Goal: Transaction & Acquisition: Purchase product/service

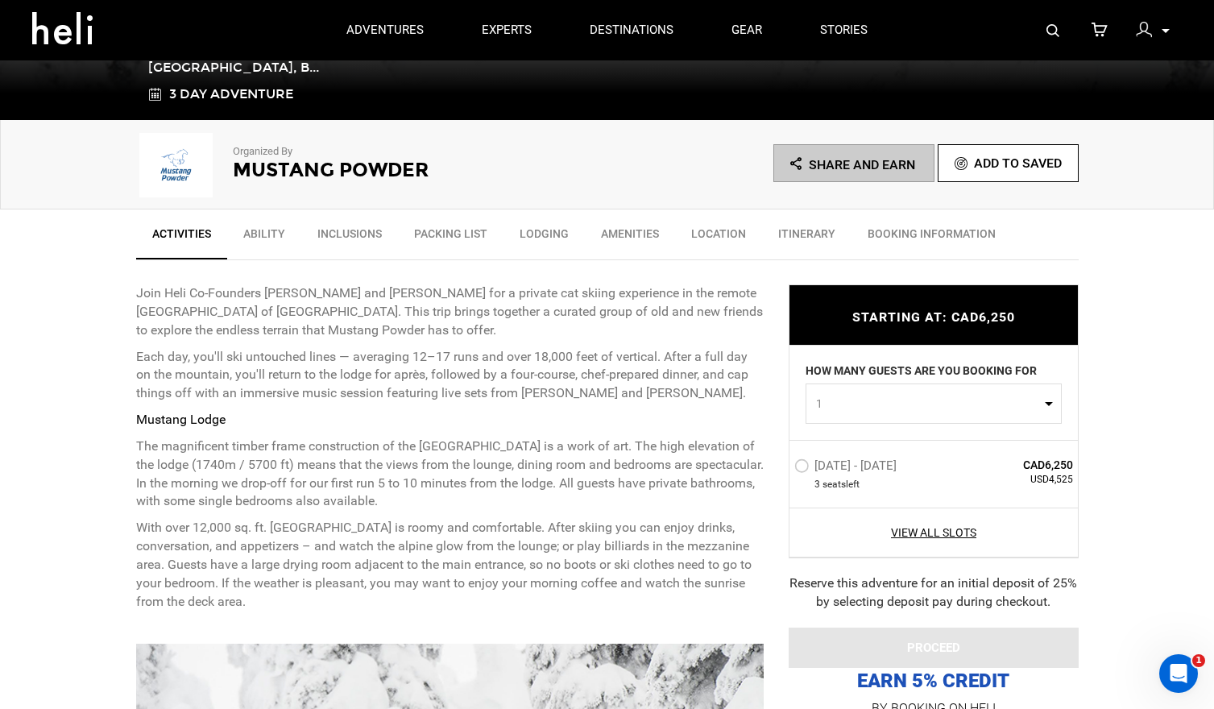
scroll to position [406, 0]
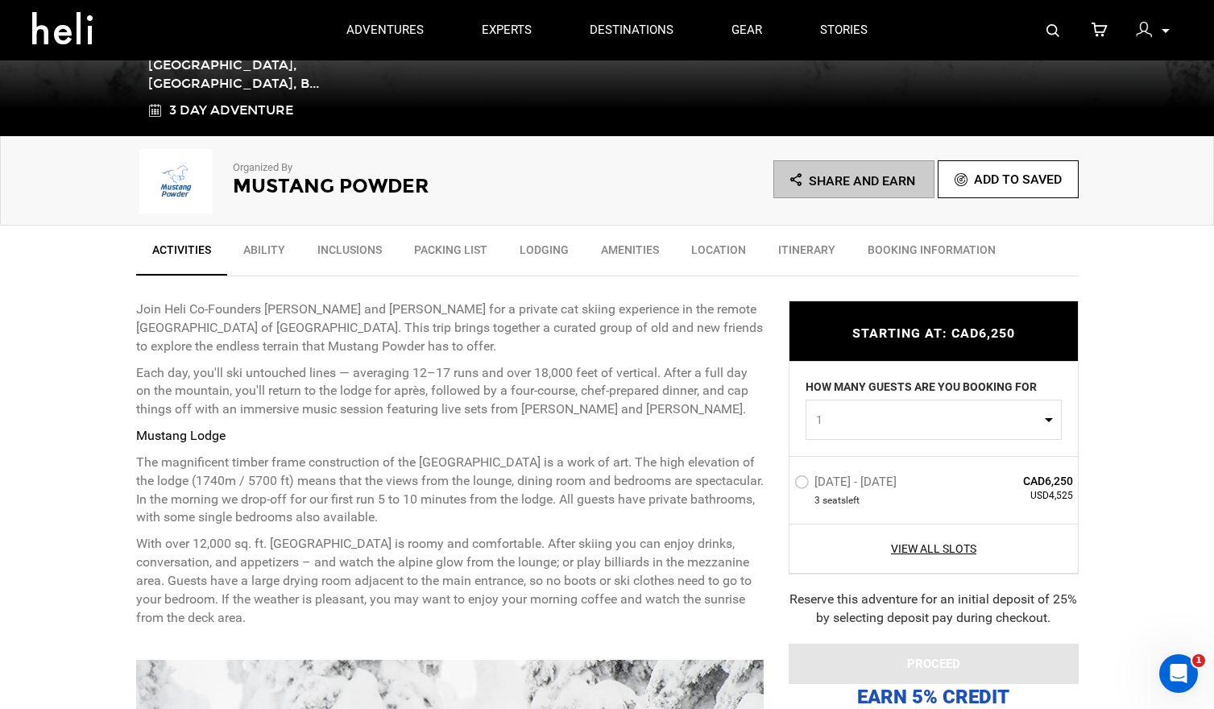
click at [802, 485] on label "[DATE] - [DATE]" at bounding box center [847, 484] width 106 height 19
click at [783, 485] on input "[DATE] - [DATE]" at bounding box center [783, 488] width 0 height 35
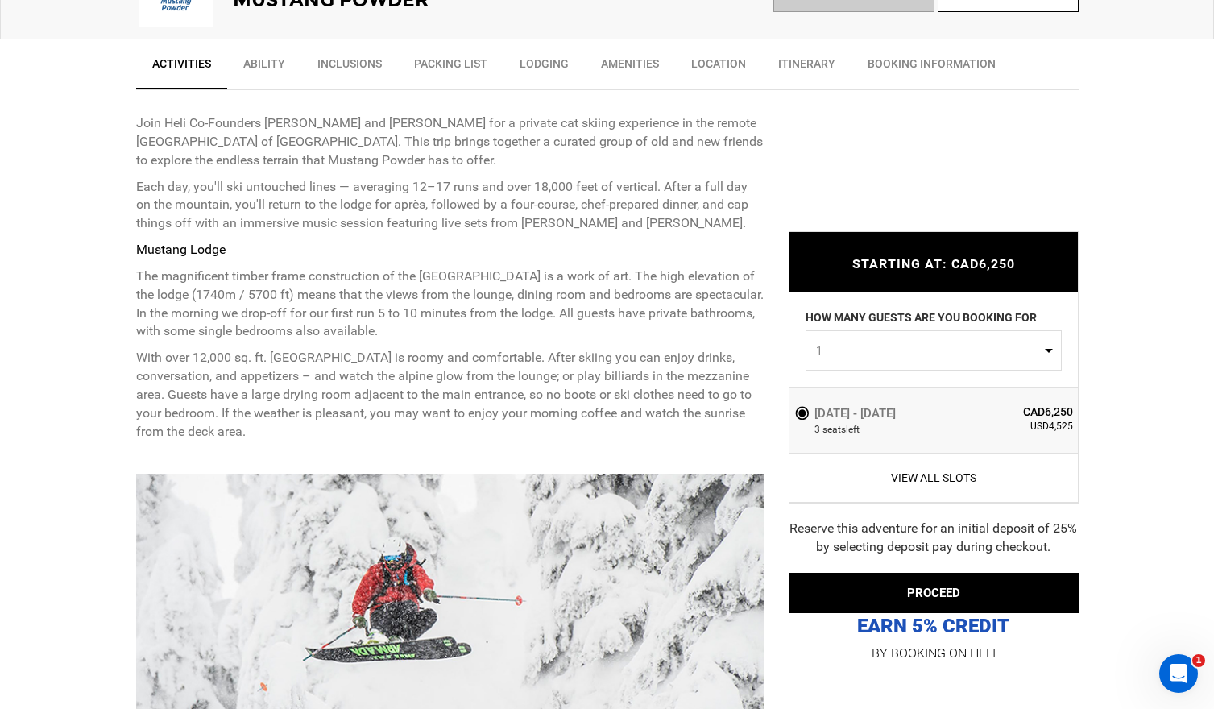
scroll to position [604, 0]
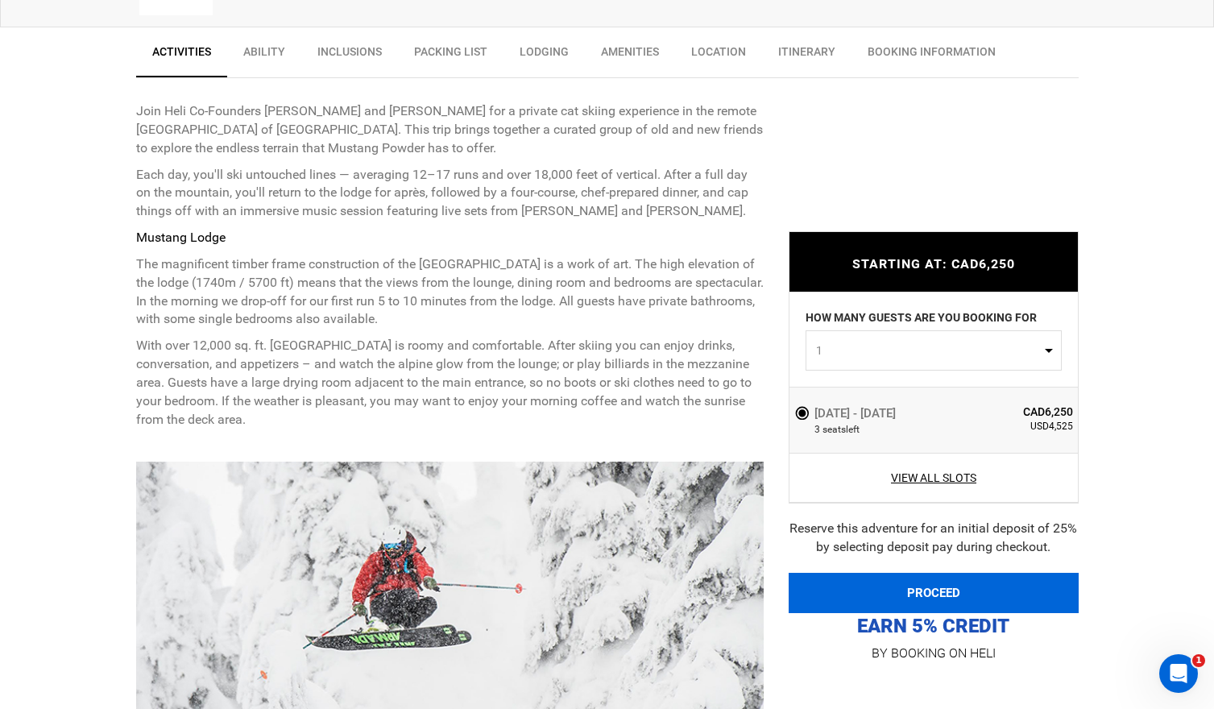
click at [919, 591] on button "PROCEED" at bounding box center [934, 593] width 290 height 40
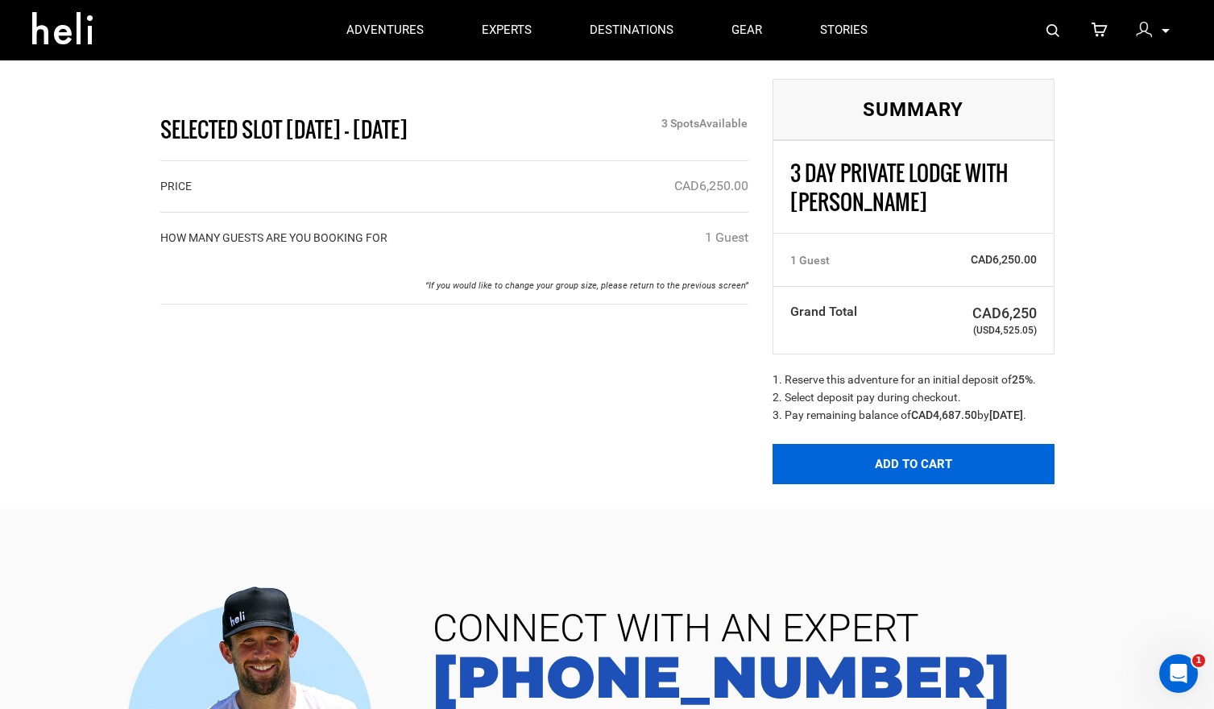
click at [900, 479] on button "Add to Cart" at bounding box center [914, 464] width 282 height 40
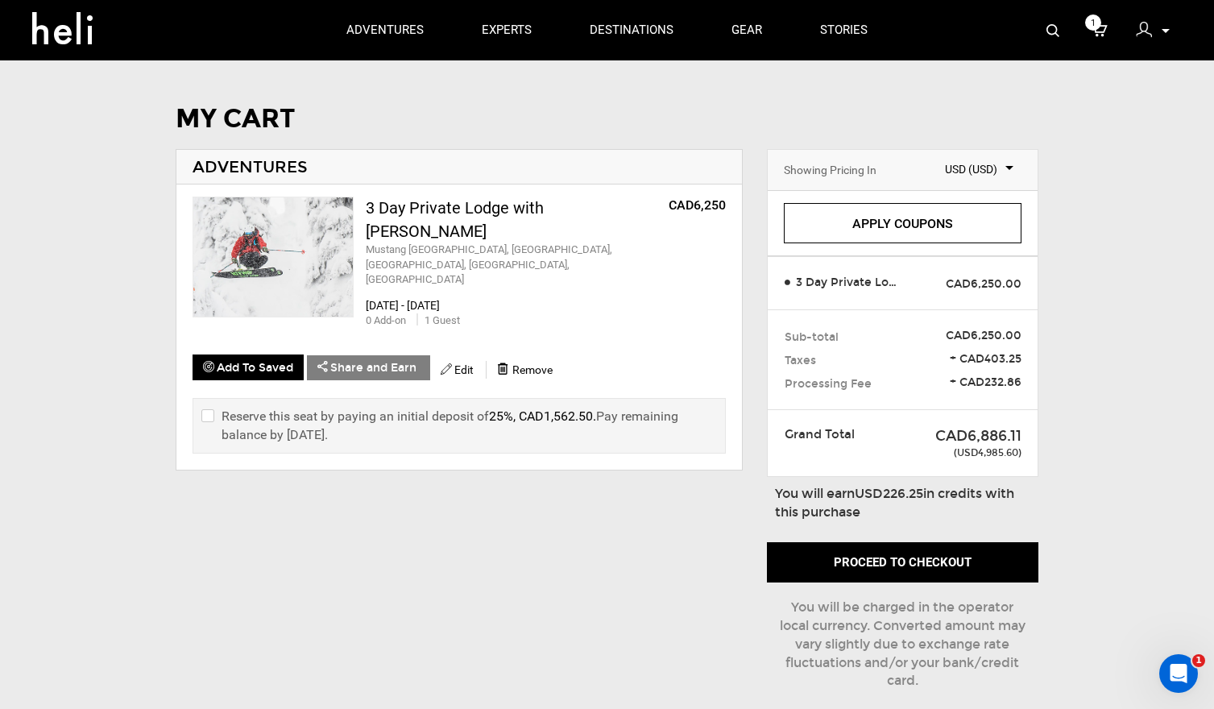
click at [205, 407] on input "checkbox" at bounding box center [206, 426] width 10 height 38
checkbox input "true"
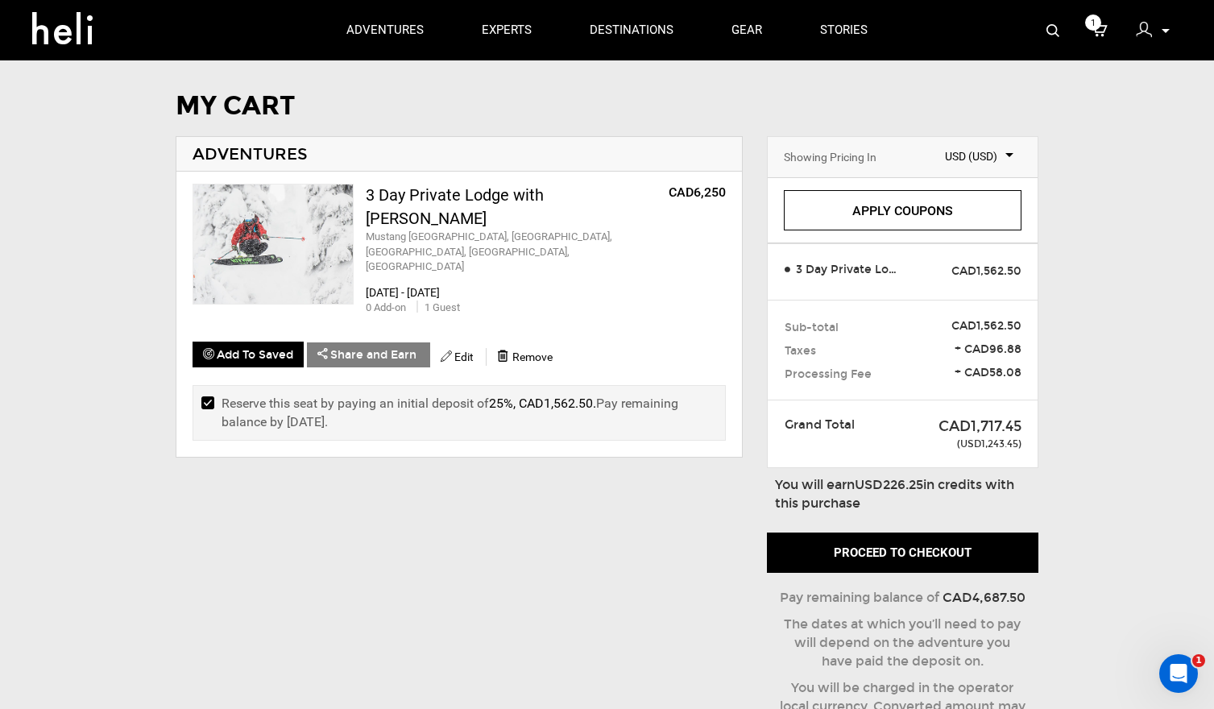
scroll to position [18, 0]
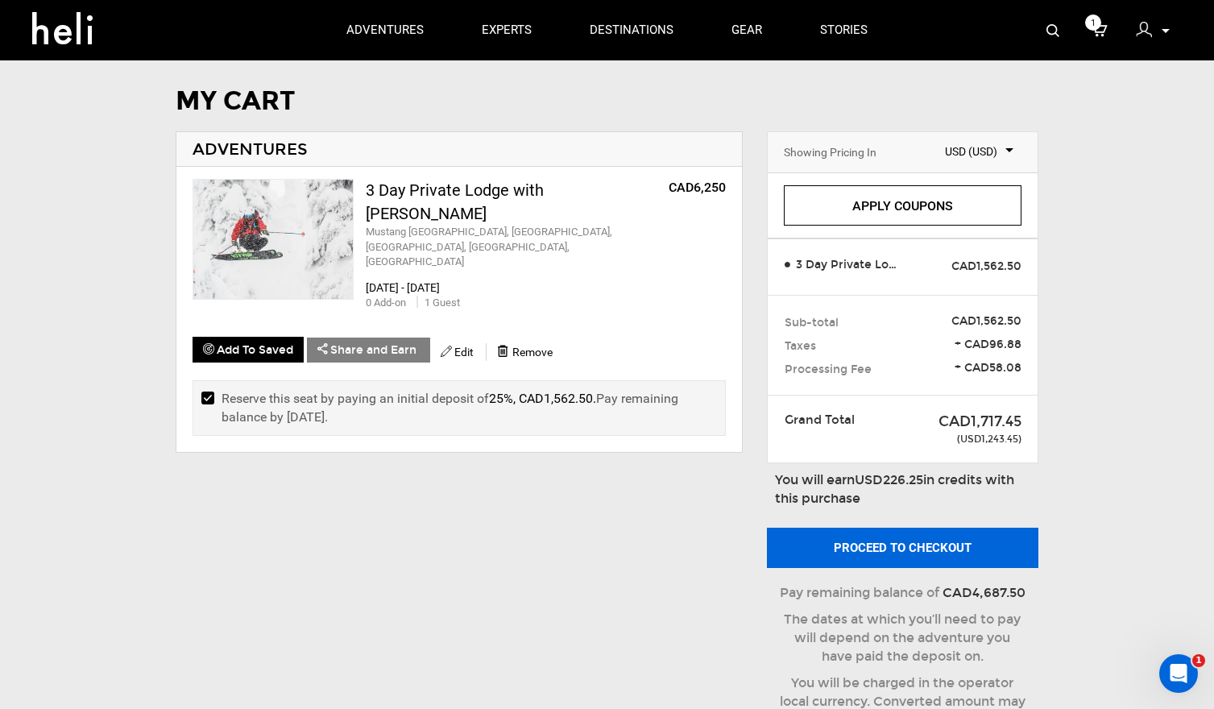
click at [894, 546] on button "Proceed to checkout" at bounding box center [903, 548] width 272 height 40
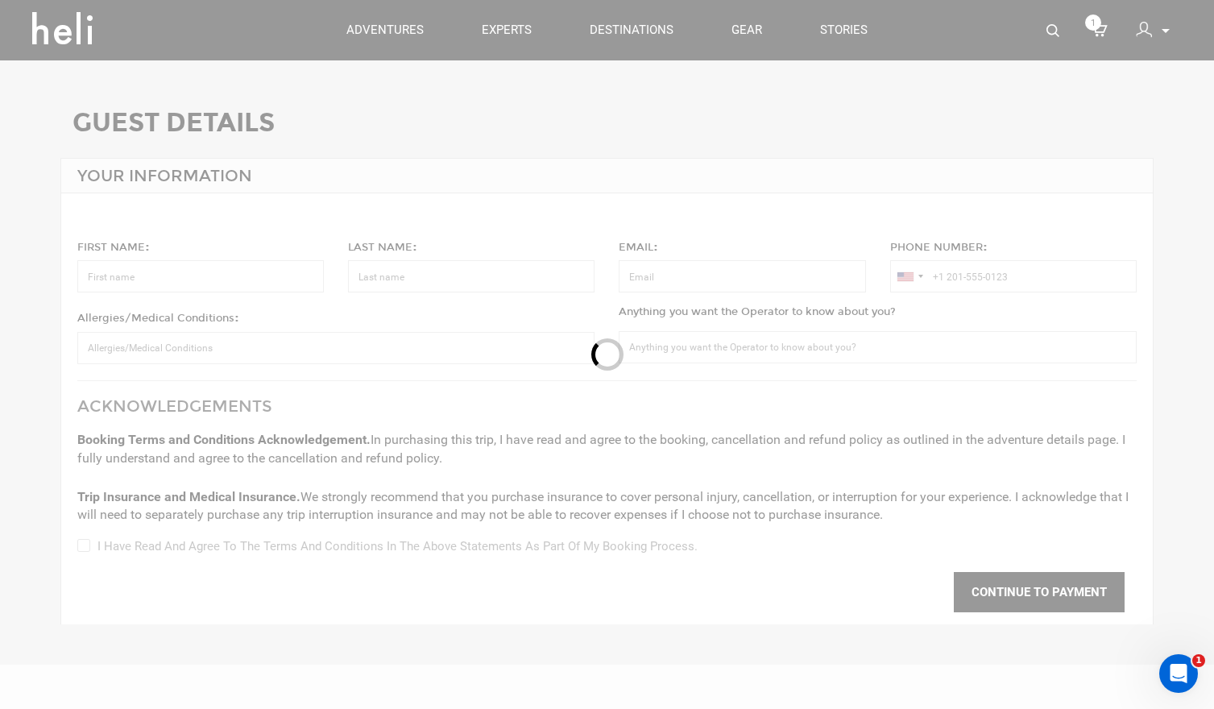
type input "Finnian"
type input "[PERSON_NAME]"
type input "[EMAIL_ADDRESS][DOMAIN_NAME]"
type input "[PHONE_NUMBER]"
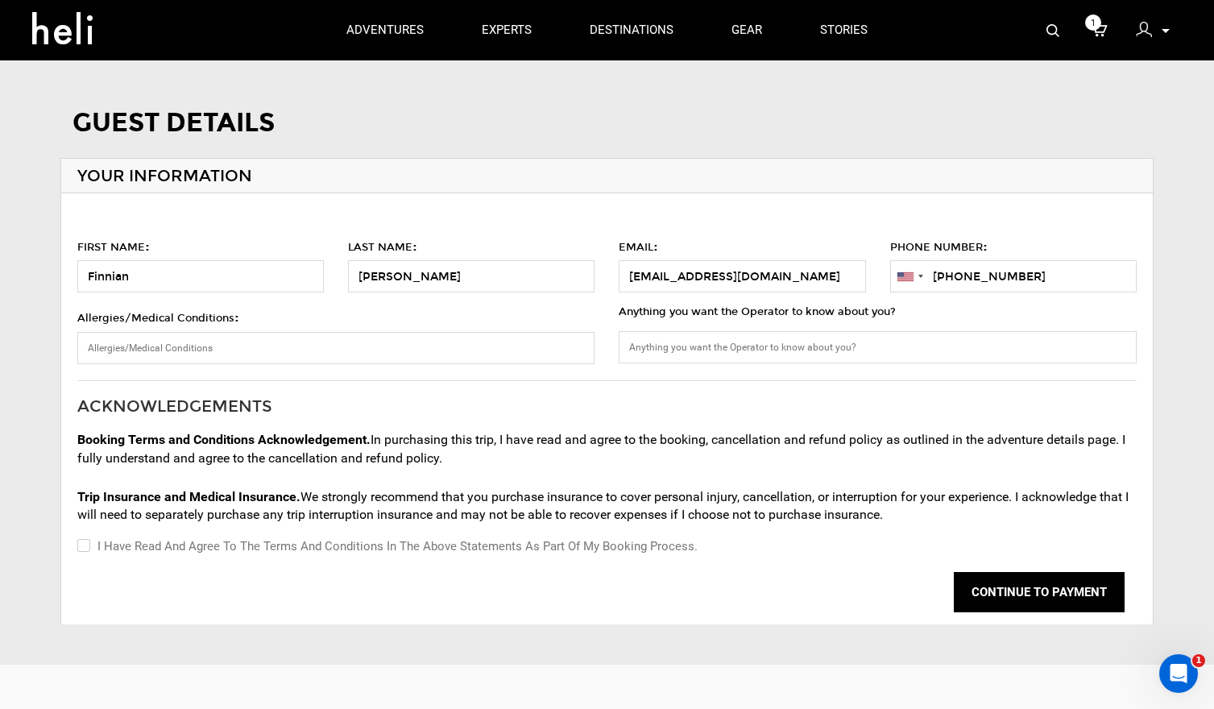
click at [87, 541] on input "I have read and agree to the terms and conditions in the above statements as pa…" at bounding box center [82, 546] width 10 height 19
checkbox input "true"
click at [167, 348] on input "Allergies/Medical Conditions :" at bounding box center [335, 348] width 517 height 32
type input "no soy"
drag, startPoint x: 785, startPoint y: 280, endPoint x: 582, endPoint y: 273, distance: 203.2
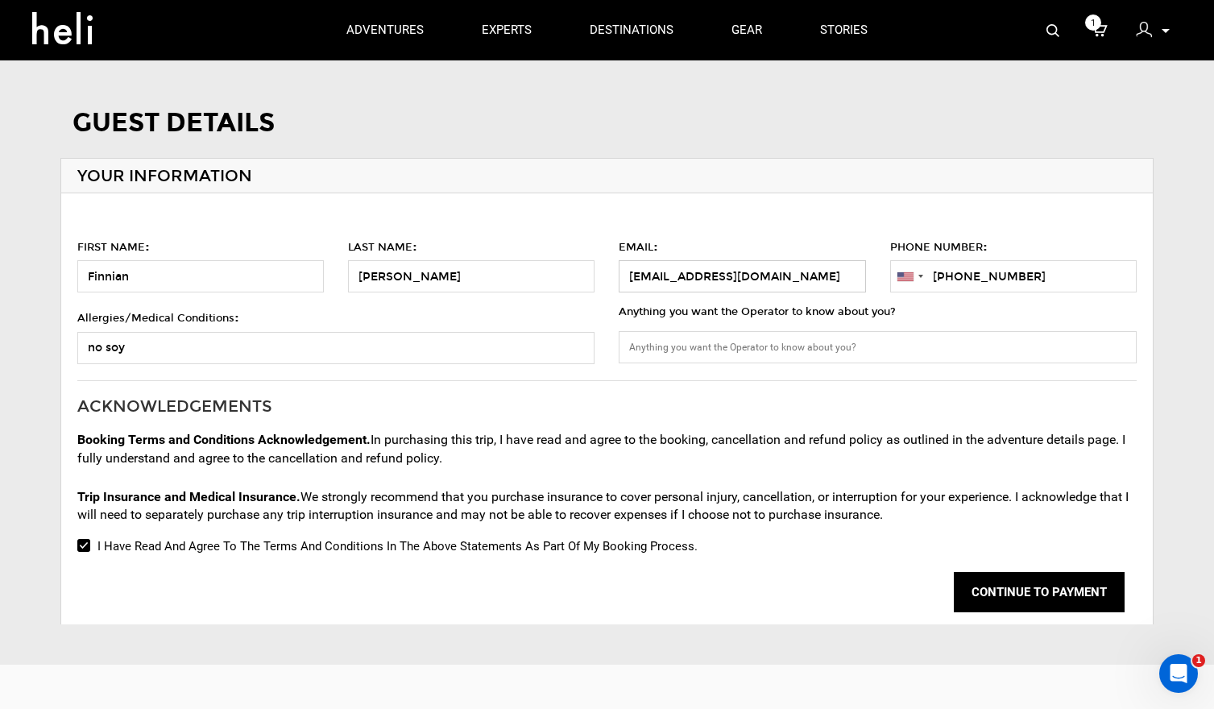
click at [582, 273] on div "FIRST NAME : [PERSON_NAME] LAST NAME : [PERSON_NAME] EMAIL : [EMAIL_ADDRESS][DO…" at bounding box center [606, 226] width 1115 height 135
type input "[EMAIL_ADDRESS][DOMAIN_NAME]"
click at [903, 561] on div "ACKNOWLEDGEMENTS Booking Terms and Conditions Acknowledgement. In purchasing th…" at bounding box center [606, 502] width 1059 height 243
click at [1045, 600] on button "CONTINUE TO PAYMENT" at bounding box center [1039, 592] width 171 height 40
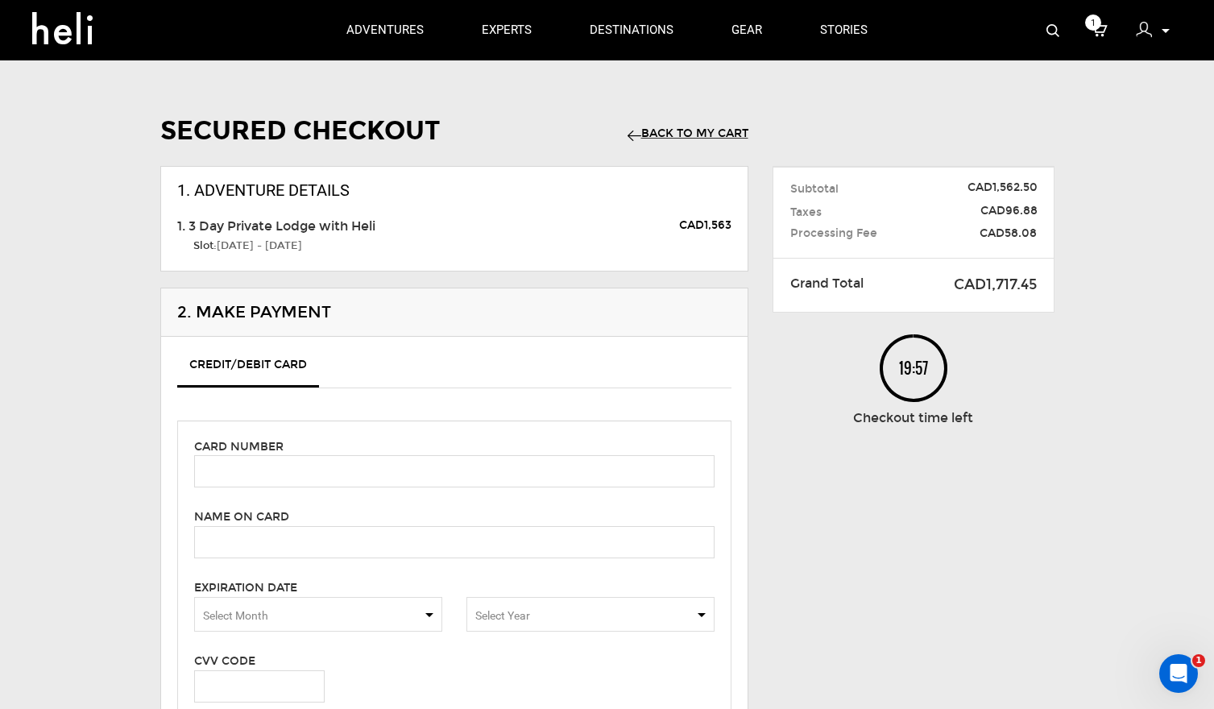
click at [272, 488] on div "Card number Name on card Please enter cardholder's name. Expiration Date Select…" at bounding box center [454, 710] width 554 height 579
click at [603, 469] on input "text" at bounding box center [454, 471] width 521 height 32
type input "[CREDIT_CARD_NUMBER]"
type input "[PERSON_NAME]"
type input "9158"
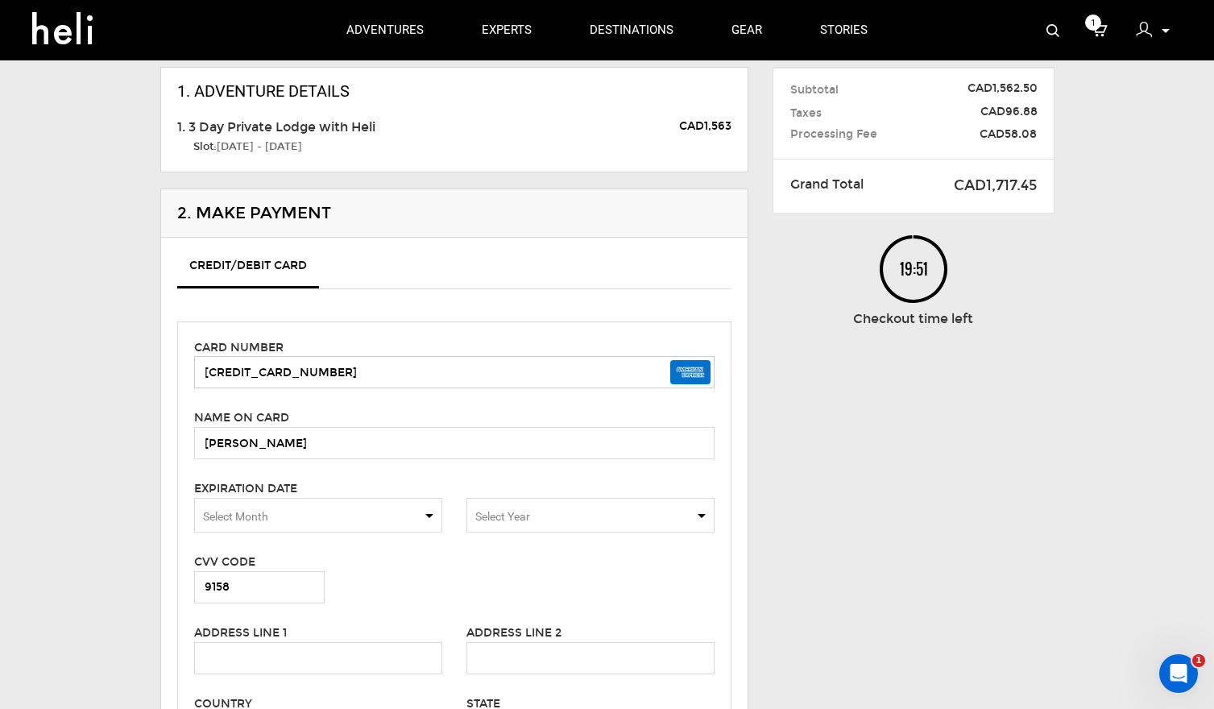
scroll to position [114, 0]
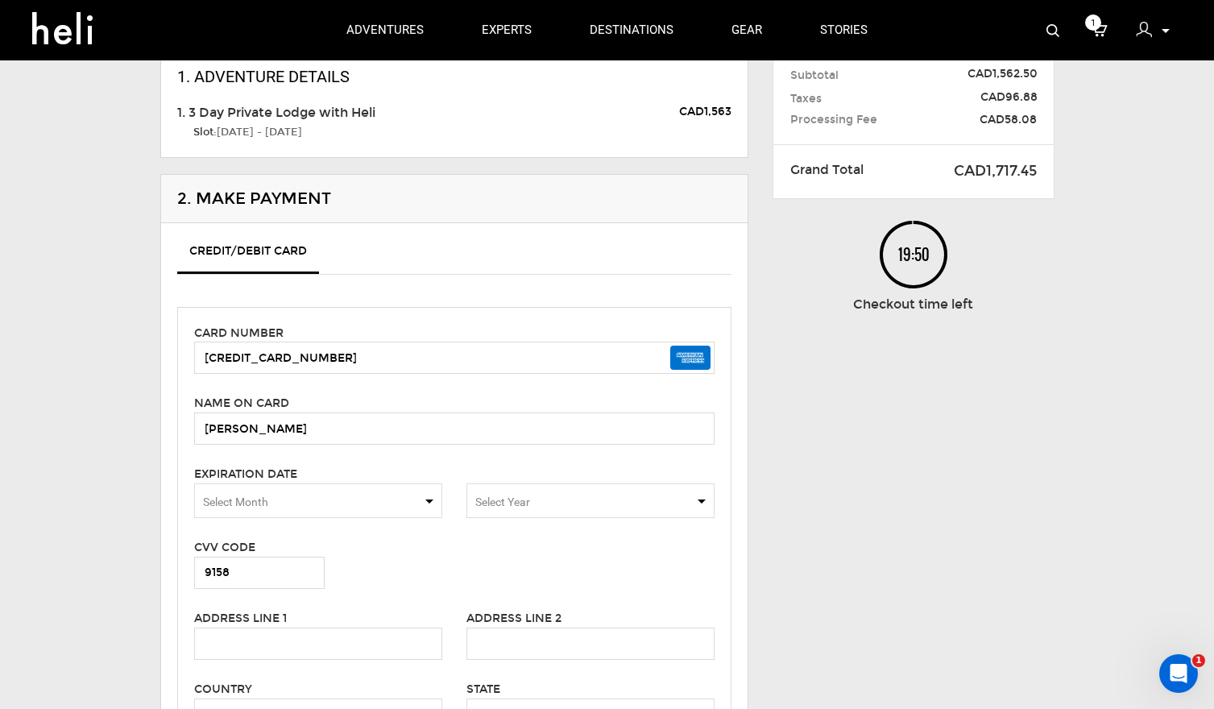
click at [408, 502] on span "Select Month" at bounding box center [318, 500] width 248 height 35
click at [230, 556] on span "10" at bounding box center [318, 555] width 247 height 32
click at [619, 494] on span "Select Year" at bounding box center [591, 500] width 248 height 35
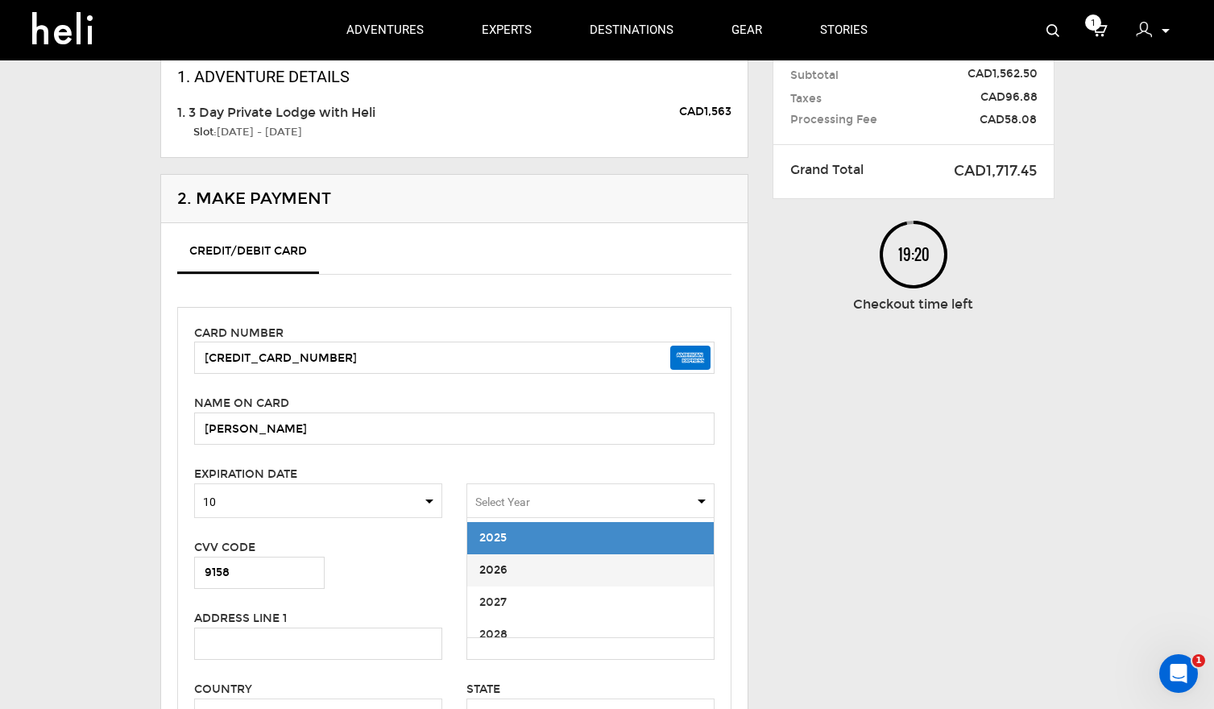
scroll to position [110, 0]
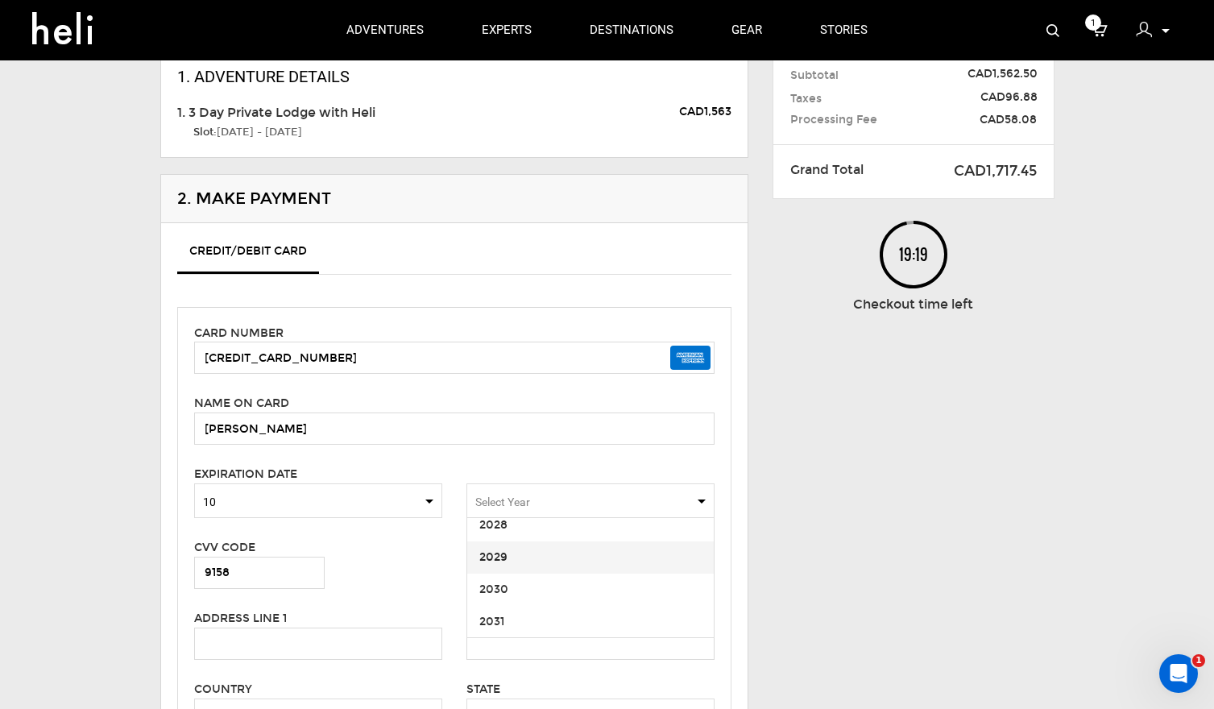
click at [535, 559] on span "2029" at bounding box center [590, 557] width 247 height 32
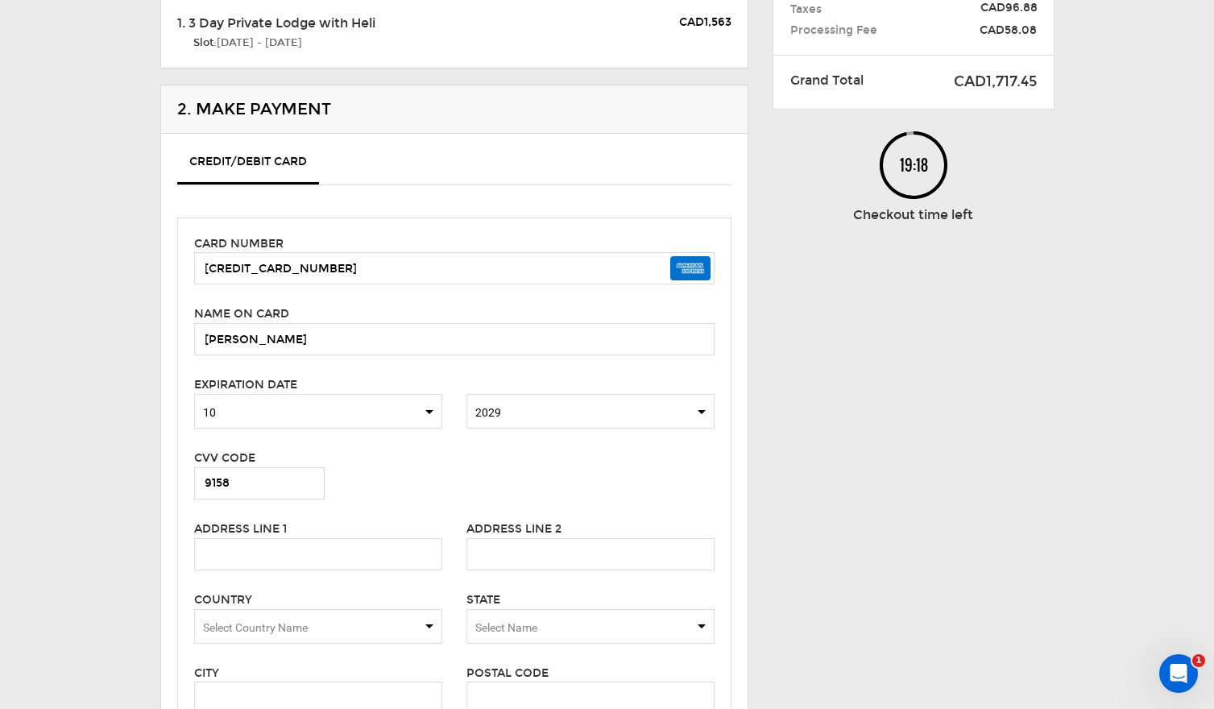
scroll to position [215, 0]
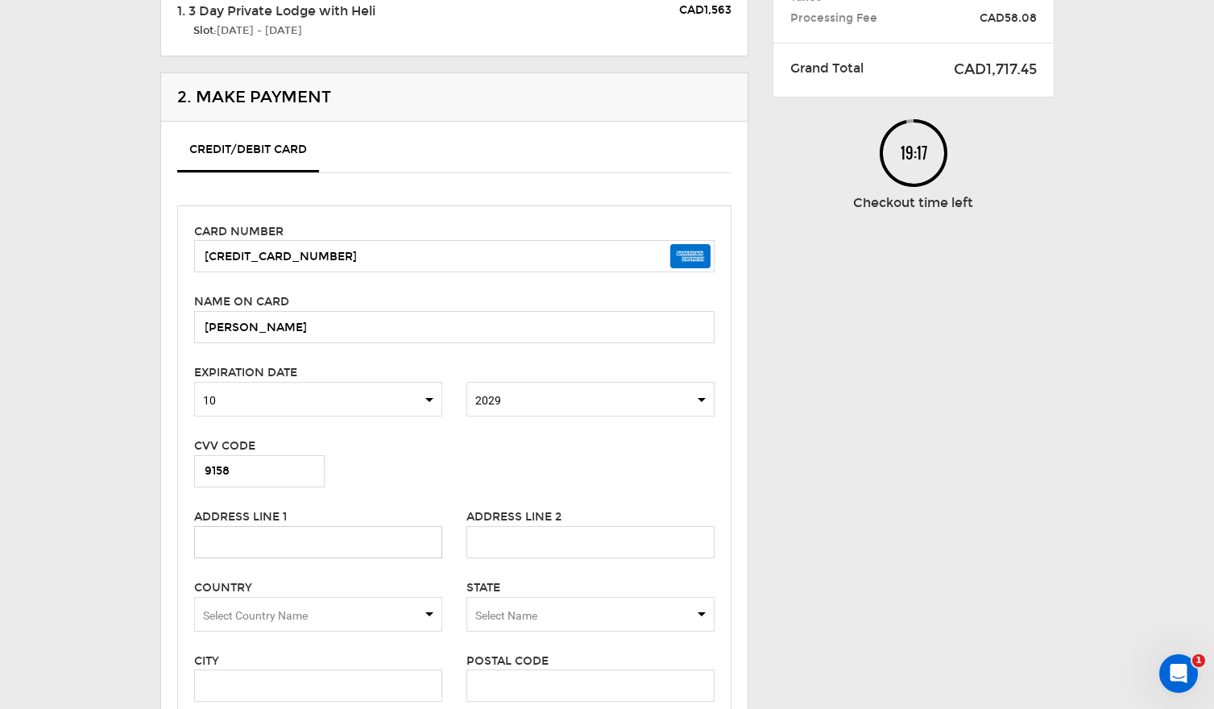
click at [313, 536] on input "text" at bounding box center [318, 542] width 248 height 32
click at [1213, 494] on nordpass-autofill-portal at bounding box center [1214, 494] width 0 height 0
type input "[STREET_ADDRESS]"
type input "TH - 5"
type input "CO"
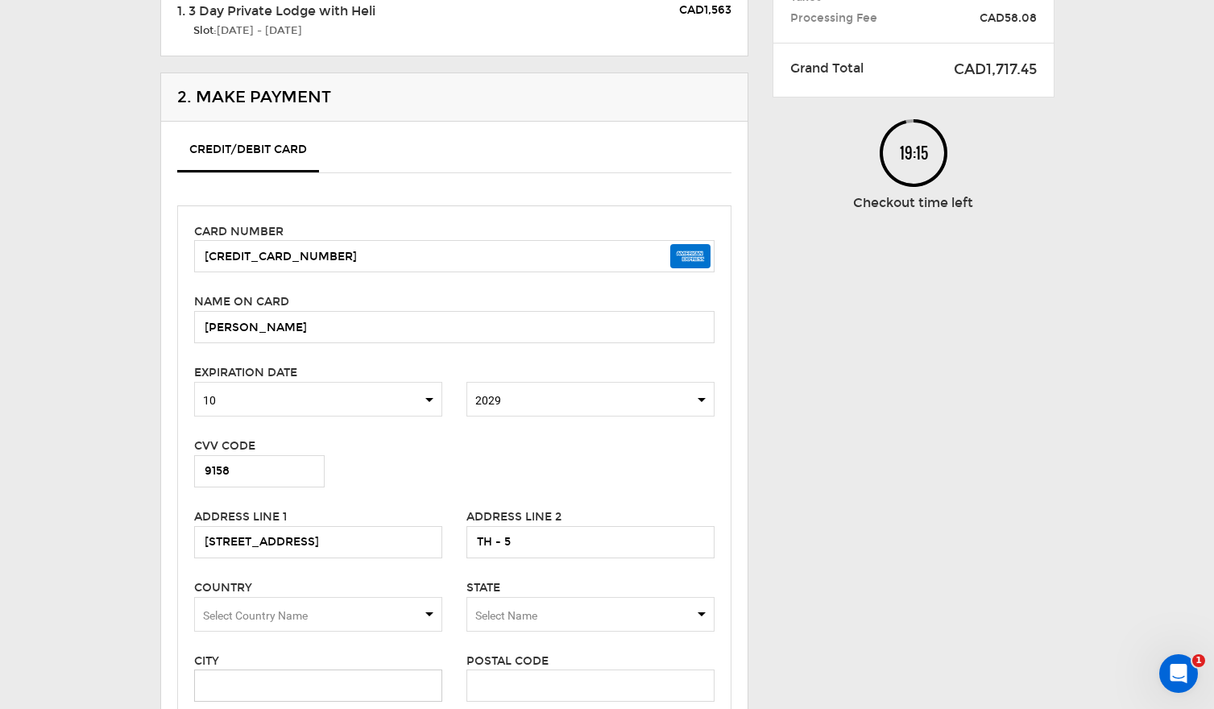
type input "Aspen"
type input "[GEOGRAPHIC_DATA]"
type input "CO"
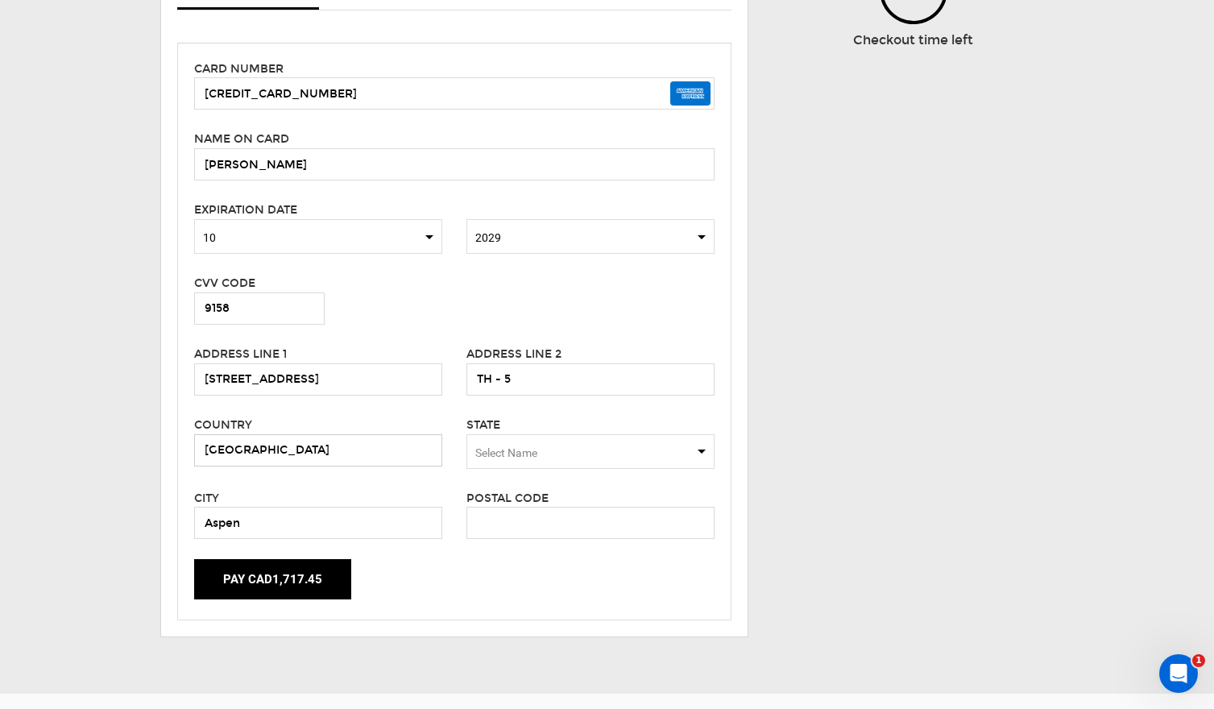
scroll to position [382, 0]
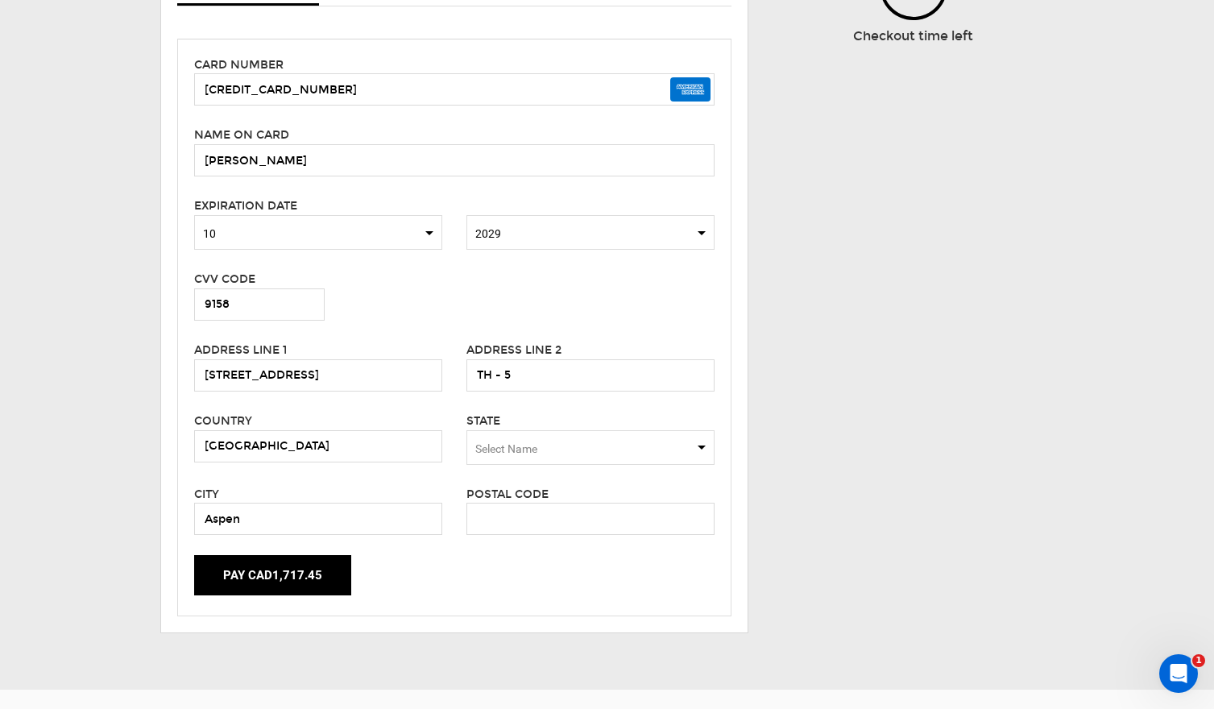
click at [523, 445] on span "Select Name" at bounding box center [506, 448] width 62 height 13
click at [619, 444] on input "Select box" at bounding box center [591, 446] width 248 height 32
type input "c"
type input "[US_STATE]"
click at [380, 448] on span "Select Country Name" at bounding box center [318, 447] width 248 height 35
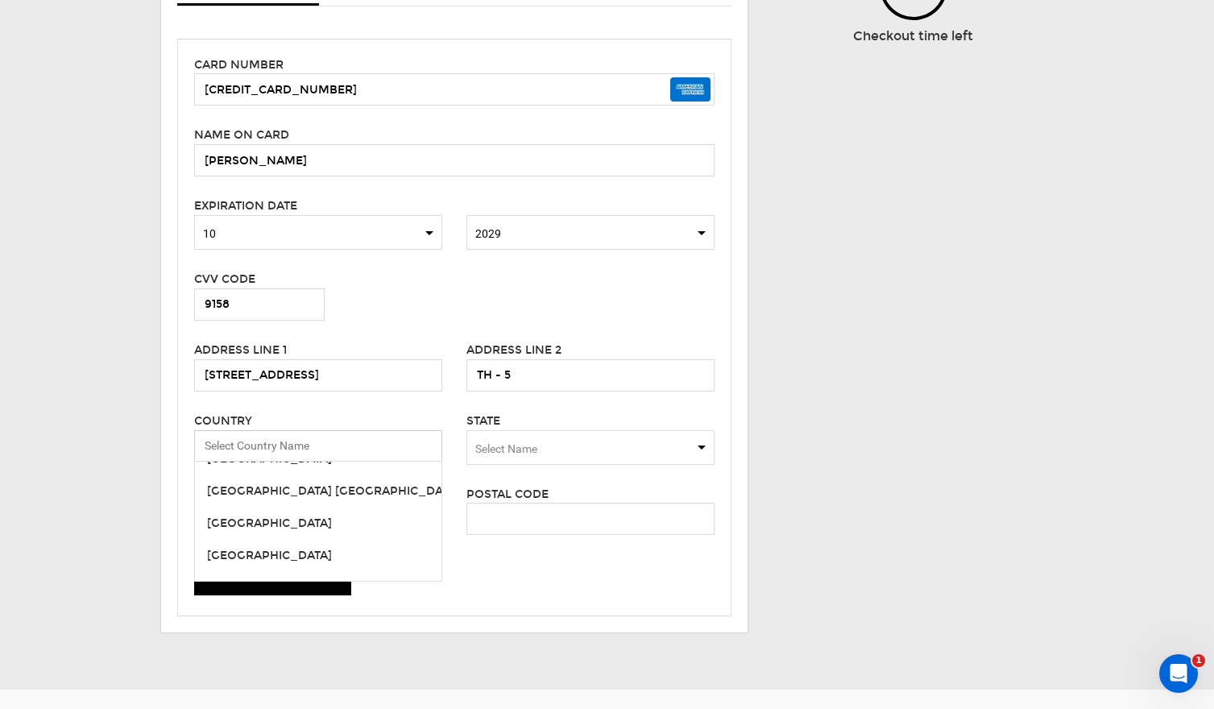
scroll to position [7456, 0]
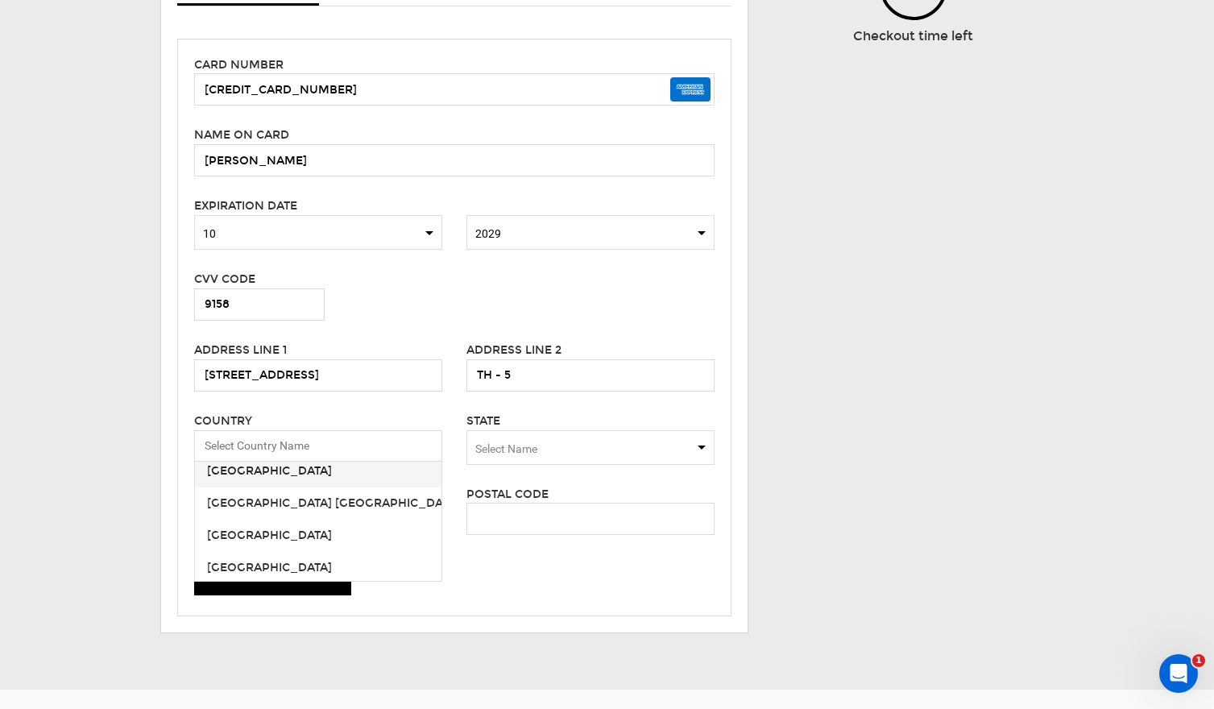
click at [265, 478] on span "[GEOGRAPHIC_DATA]" at bounding box center [318, 471] width 247 height 32
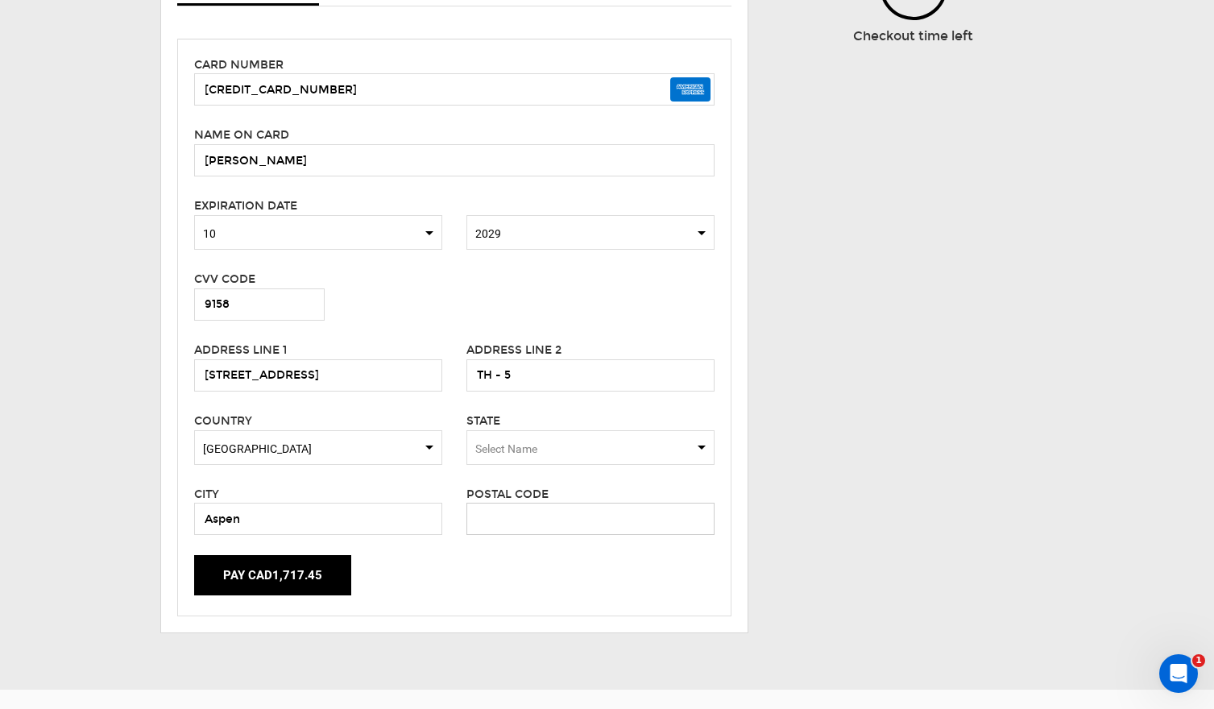
click at [541, 518] on input "text" at bounding box center [591, 519] width 248 height 32
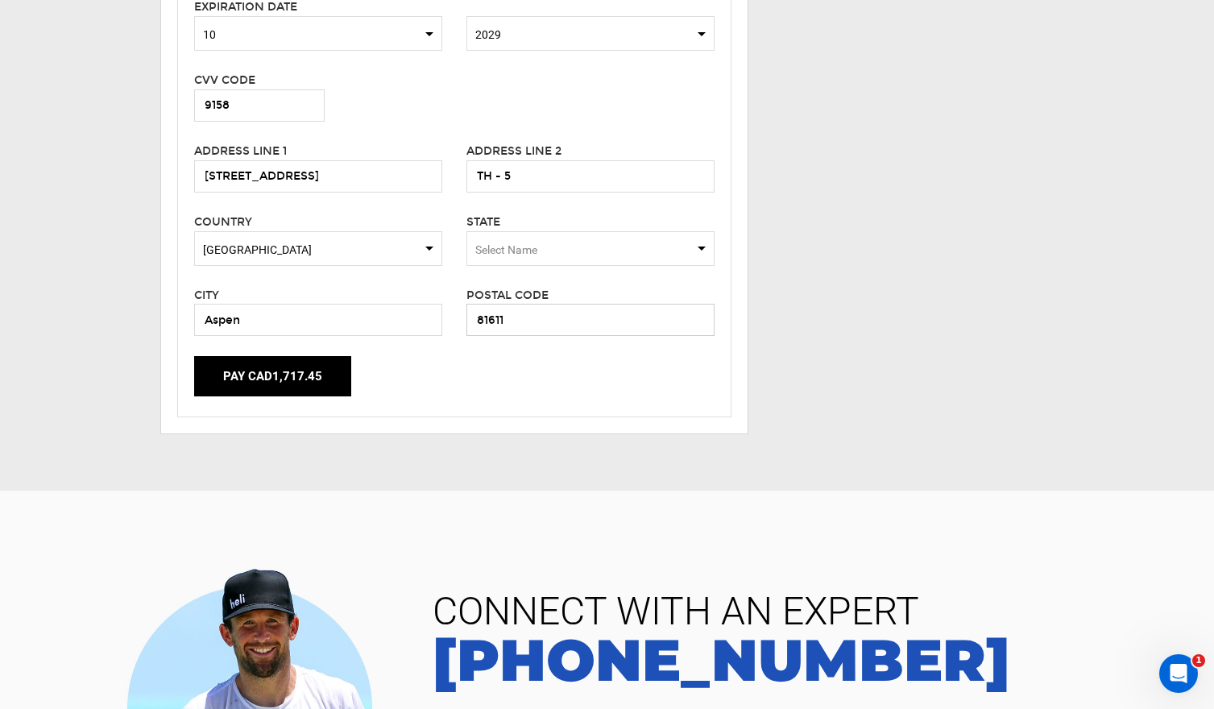
scroll to position [608, 0]
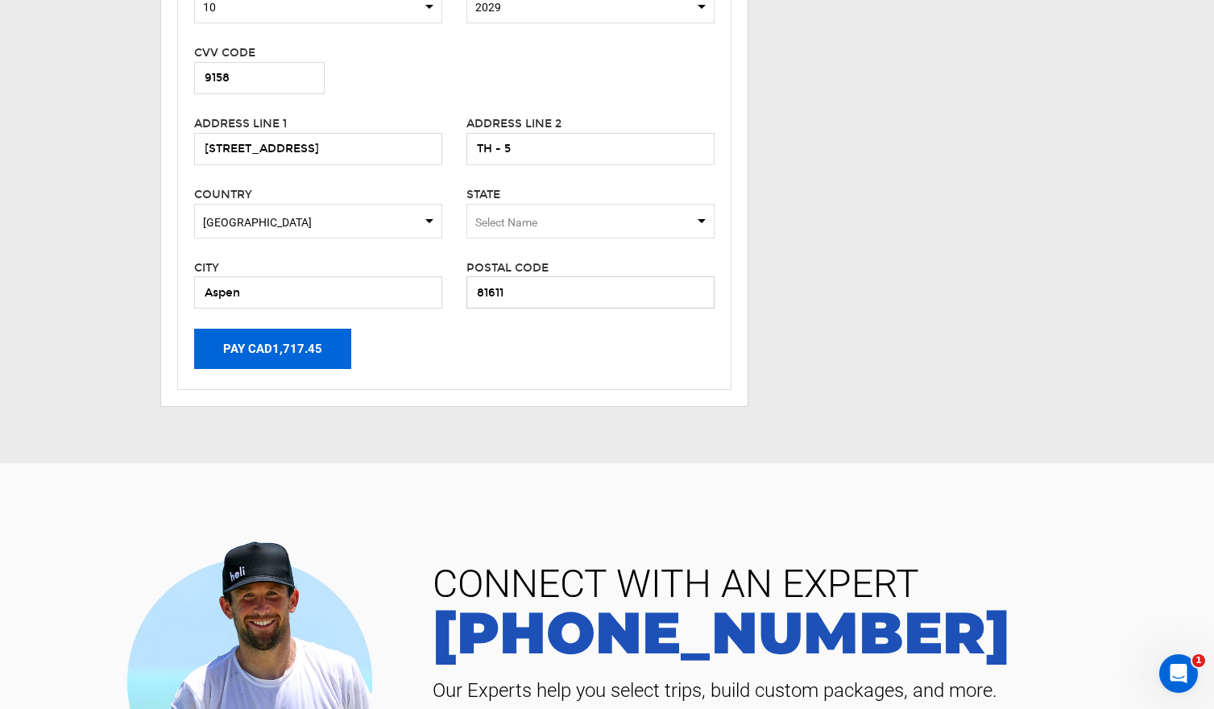
type input "81611"
click at [275, 357] on button "Pay CAD1,717.45" at bounding box center [272, 349] width 157 height 40
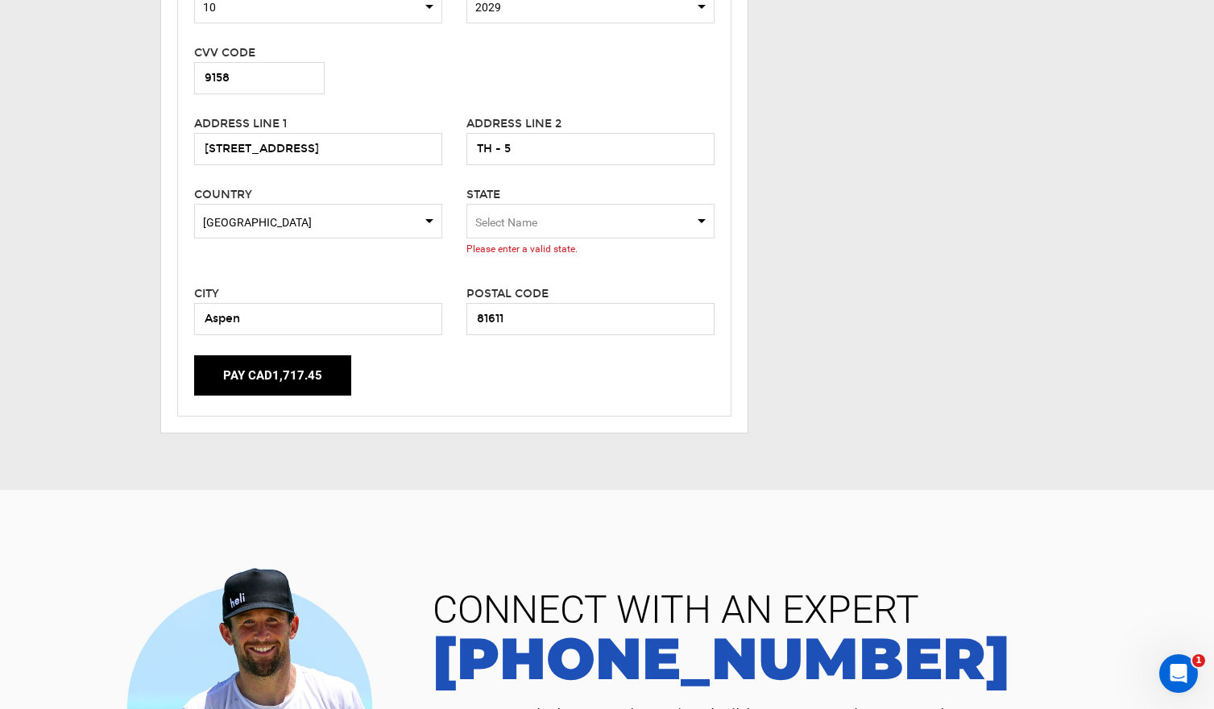
click at [531, 229] on span "Select Name" at bounding box center [591, 221] width 248 height 35
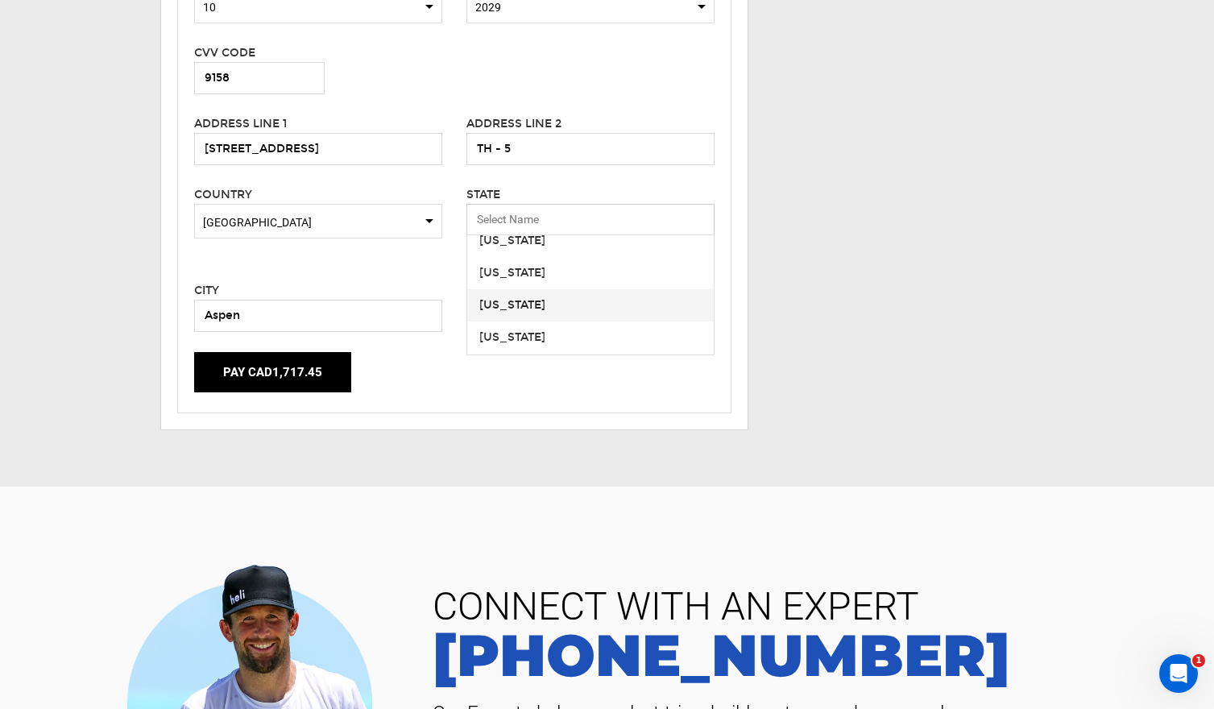
scroll to position [143, 0]
click at [505, 269] on div "[US_STATE]" at bounding box center [590, 274] width 222 height 16
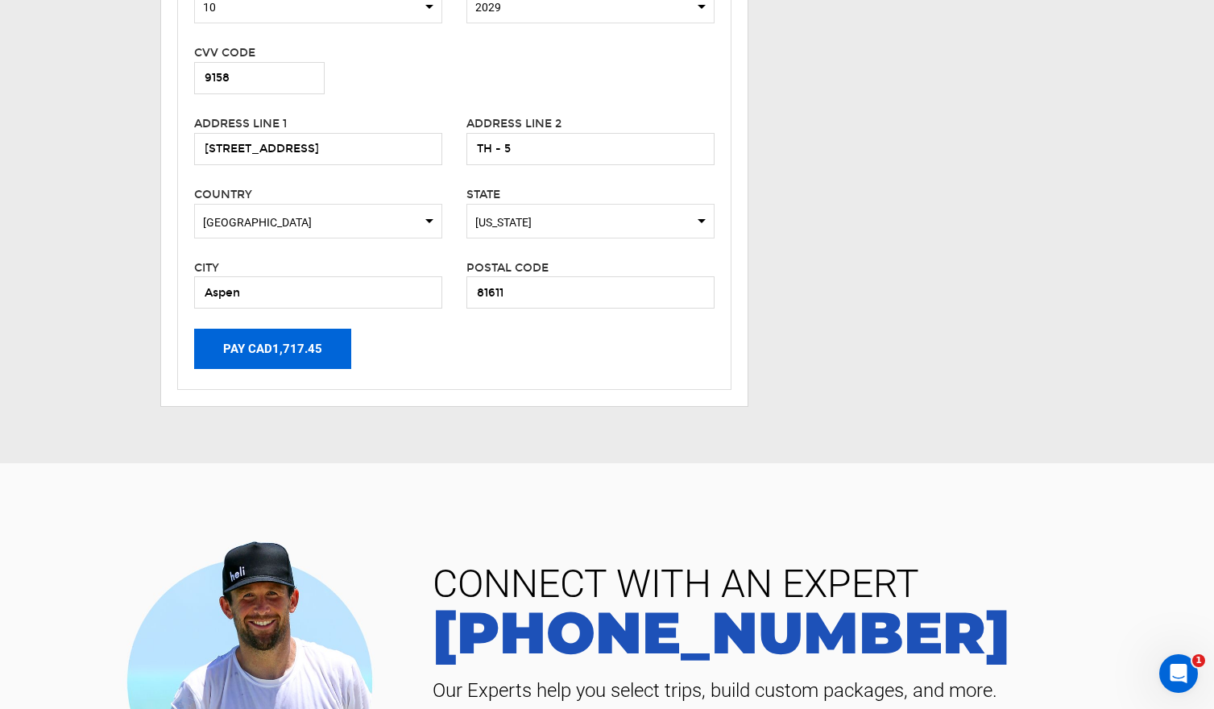
click at [295, 351] on button "Pay CAD1,717.45" at bounding box center [272, 349] width 157 height 40
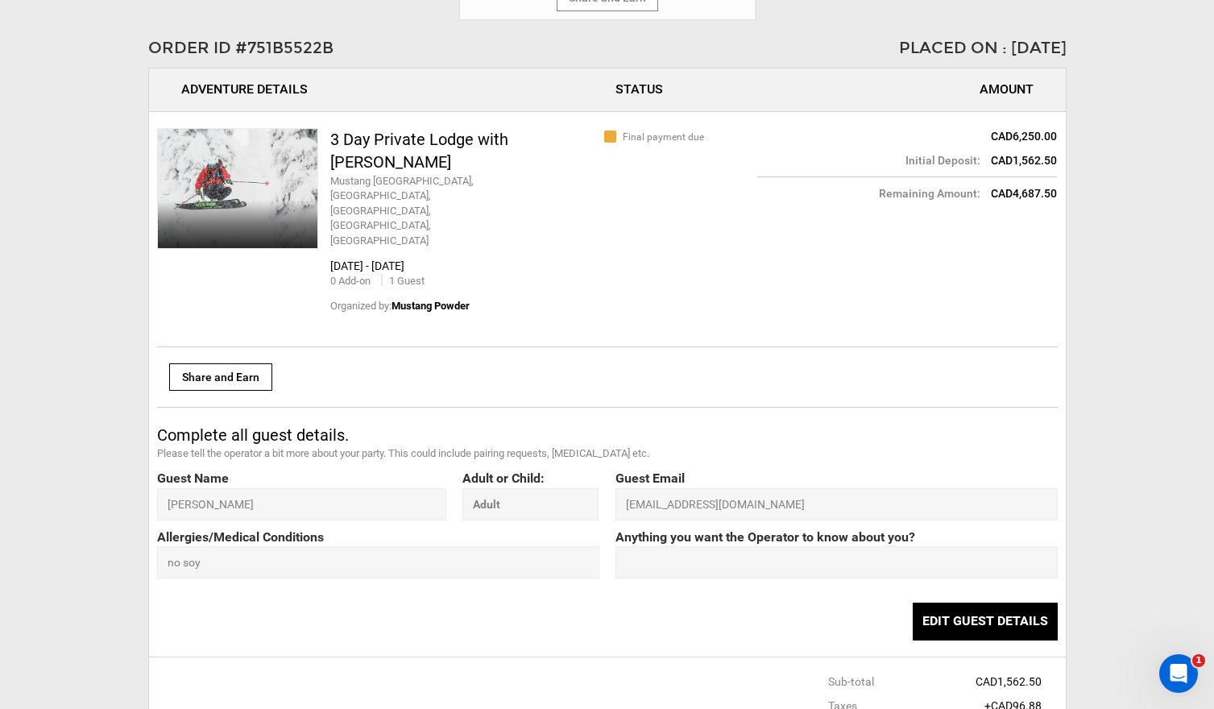
scroll to position [895, 0]
